Goal: Check status: Check status

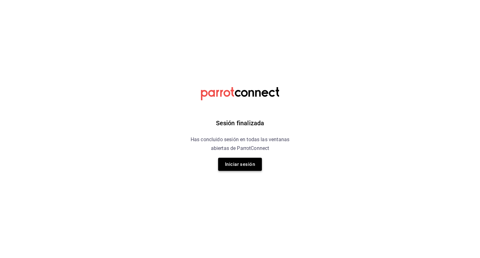
click at [234, 165] on button "Iniciar sesión" at bounding box center [240, 164] width 44 height 13
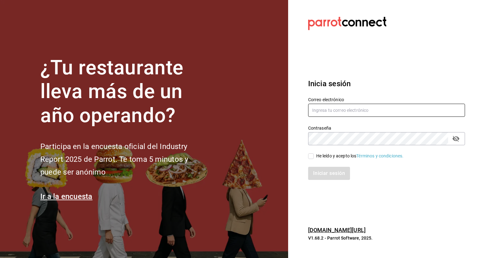
click at [400, 115] on input "text" at bounding box center [386, 110] width 157 height 13
type input "edson.urban@grupocosteno.com"
click at [314, 157] on span "He leído y acepto los Términos y condiciones." at bounding box center [359, 156] width 90 height 7
click at [314, 157] on input "He leído y acepto los Términos y condiciones." at bounding box center [311, 156] width 6 height 6
checkbox input "true"
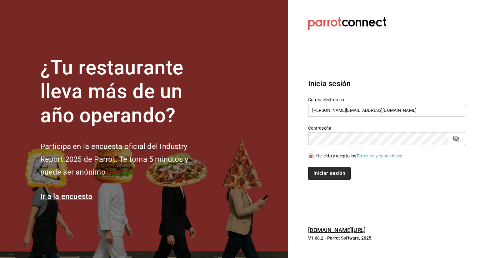
click at [321, 173] on button "Iniciar sesión" at bounding box center [329, 173] width 43 height 13
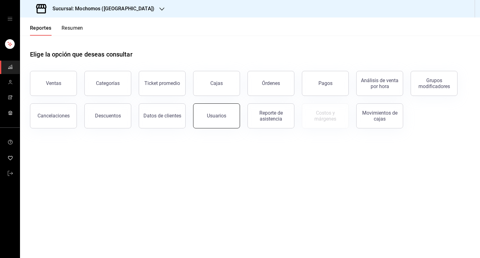
click at [223, 107] on button "Usuarios" at bounding box center [216, 115] width 47 height 25
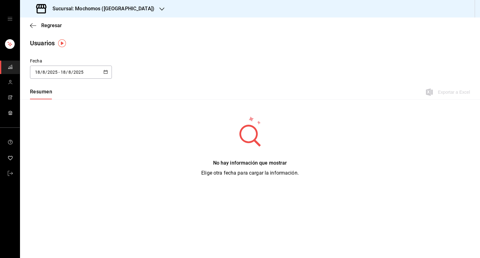
click at [108, 76] on div "[DATE] [DATE] - [DATE] [DATE]" at bounding box center [71, 72] width 82 height 13
click at [59, 161] on li "Rango de fechas" at bounding box center [59, 162] width 59 height 14
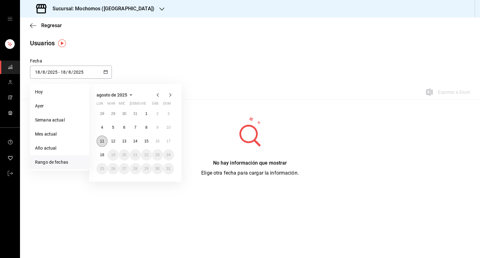
click at [102, 140] on abbr "11" at bounding box center [102, 141] width 4 height 4
type input "[DATE]"
type input "11"
type input "[DATE]"
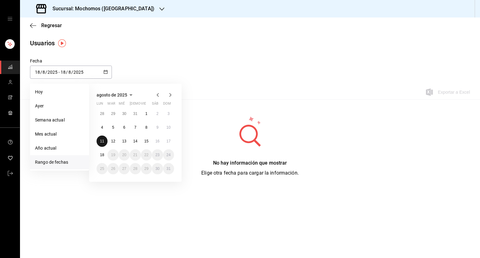
type input "11"
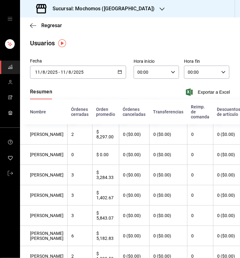
click at [118, 73] on \(Stroke\) "button" at bounding box center [120, 71] width 4 height 3
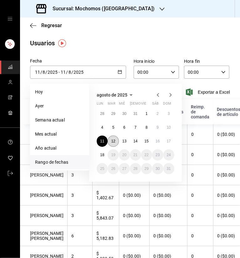
click at [113, 140] on abbr "12" at bounding box center [113, 141] width 4 height 4
type input "[DATE]"
type input "12"
type input "[DATE]"
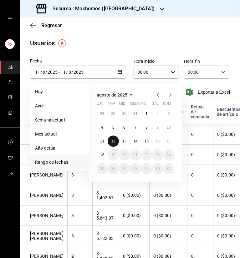
type input "12"
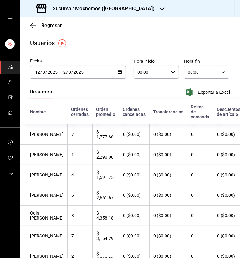
click at [113, 75] on div "[DATE] [DATE] - [DATE] [DATE]" at bounding box center [78, 72] width 96 height 13
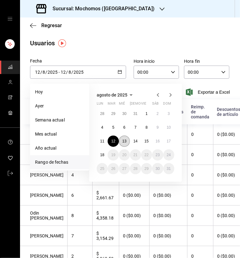
click at [125, 143] on abbr "13" at bounding box center [124, 141] width 4 height 4
type input "[DATE]"
type input "13"
type input "[DATE]"
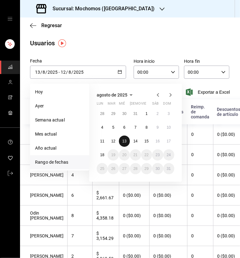
type input "13"
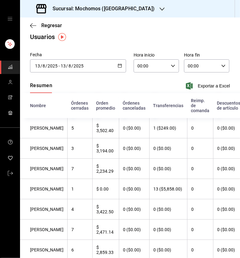
scroll to position [4, 0]
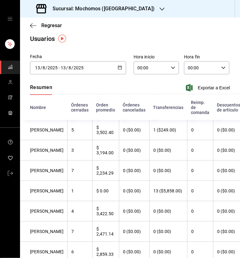
click at [120, 64] on div "[DATE] [DATE] - [DATE] [DATE]" at bounding box center [78, 67] width 96 height 13
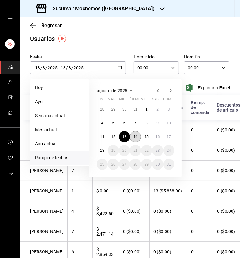
click at [136, 134] on button "14" at bounding box center [135, 136] width 11 height 11
type input "[DATE]"
type input "14"
type input "[DATE]"
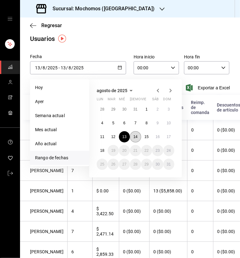
type input "14"
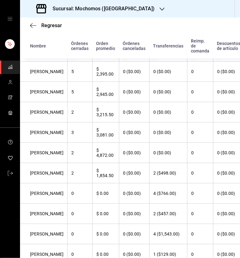
scroll to position [288, 0]
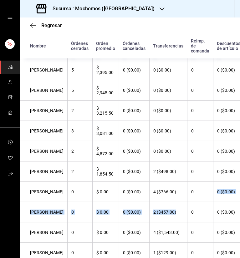
drag, startPoint x: 178, startPoint y: 206, endPoint x: 164, endPoint y: 212, distance: 14.7
click at [164, 212] on tbody "[PERSON_NAME] 4 $ 4,050.78 0 ($0.00) 2 ($5,956.14) 0 0 ($0.00) 0 ($0.00) $ 16,2…" at bounding box center [200, 60] width 360 height 447
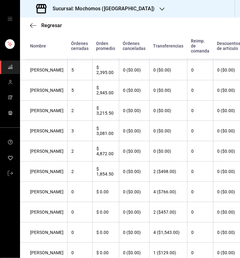
click at [123, 252] on th "0 ($0.00)" at bounding box center [134, 253] width 30 height 20
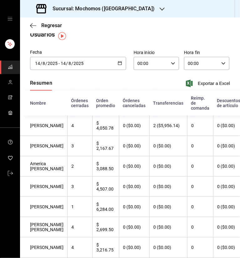
scroll to position [10, 0]
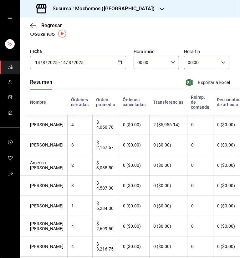
click at [122, 62] on div "[DATE] [DATE] - [DATE] [DATE]" at bounding box center [78, 62] width 96 height 13
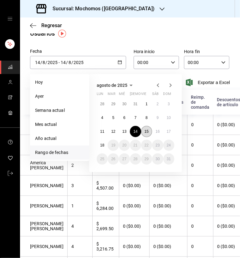
click at [143, 132] on button "15" at bounding box center [146, 131] width 11 height 11
type input "[DATE]"
type input "15"
type input "[DATE]"
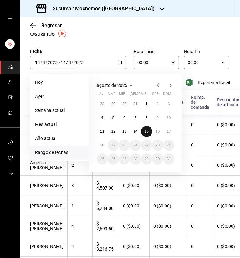
type input "15"
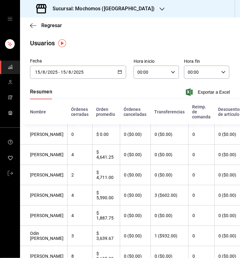
click at [118, 70] on icon "button" at bounding box center [120, 72] width 4 height 4
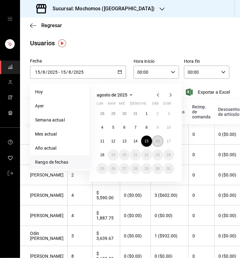
click at [156, 144] on button "16" at bounding box center [157, 141] width 11 height 11
type input "[DATE]"
type input "16"
type input "[DATE]"
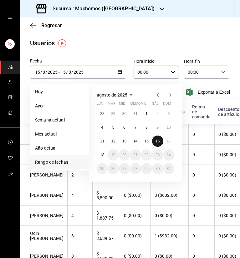
type input "16"
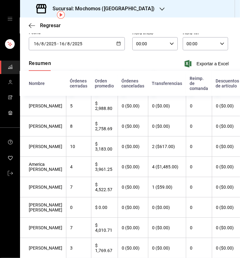
scroll to position [28, 0]
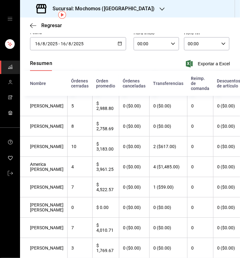
click at [115, 40] on div "[DATE] [DATE] - [DATE] [DATE]" at bounding box center [78, 43] width 96 height 13
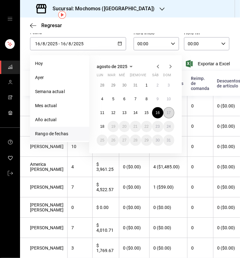
click at [170, 114] on abbr "17" at bounding box center [169, 113] width 4 height 4
type input "[DATE]"
type input "17"
type input "[DATE]"
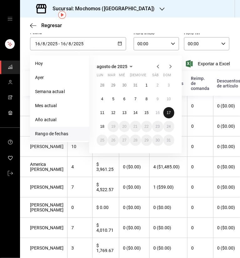
type input "17"
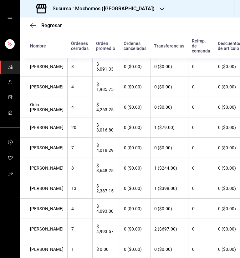
scroll to position [136, 0]
